Goal: Task Accomplishment & Management: Complete application form

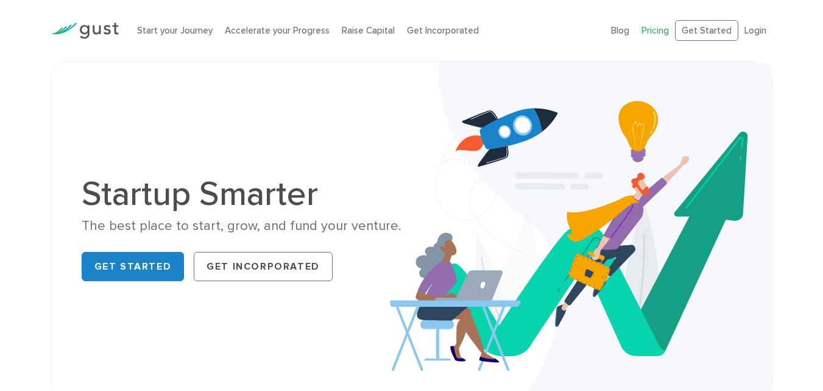
click at [666, 33] on link "Pricing" at bounding box center [655, 30] width 27 height 11
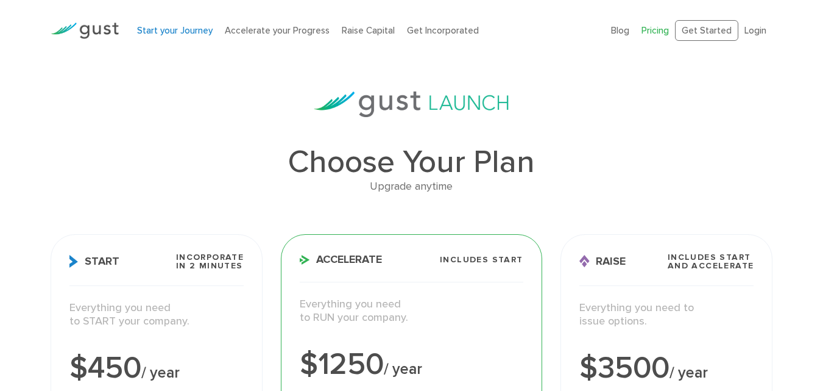
click at [160, 27] on link "Start your Journey" at bounding box center [175, 30] width 76 height 11
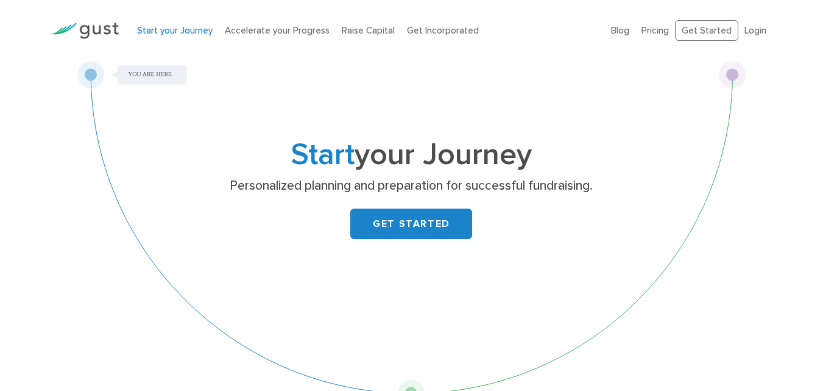
drag, startPoint x: 425, startPoint y: 200, endPoint x: 417, endPoint y: 207, distance: 10.8
click at [423, 201] on div "Start your Journey Personalized planning and preparation for successful fundrai…" at bounding box center [412, 207] width 482 height 133
click at [417, 208] on div "Start your Journey Personalized planning and preparation for successful fundrai…" at bounding box center [412, 207] width 482 height 133
click at [421, 211] on link "GET STARTED" at bounding box center [411, 223] width 122 height 30
